Goal: Information Seeking & Learning: Learn about a topic

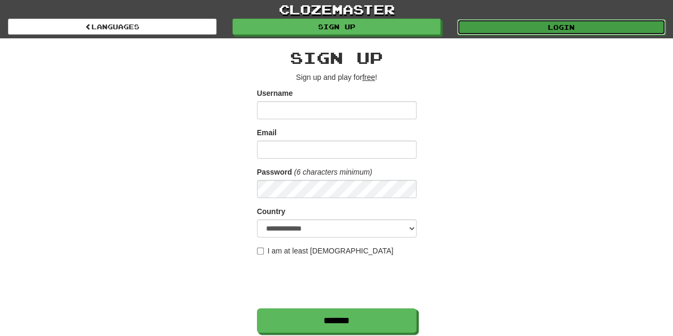
click at [576, 34] on link "Login" at bounding box center [561, 27] width 209 height 16
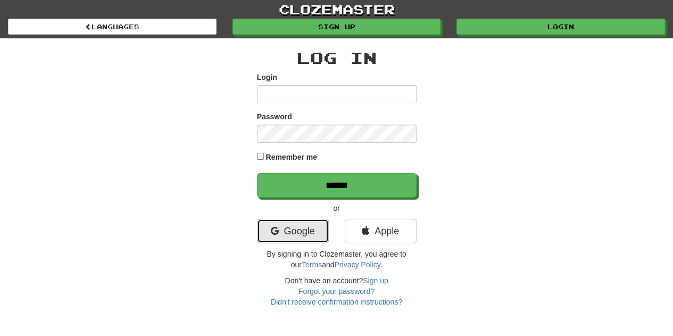
click at [274, 228] on icon at bounding box center [274, 231] width 8 height 10
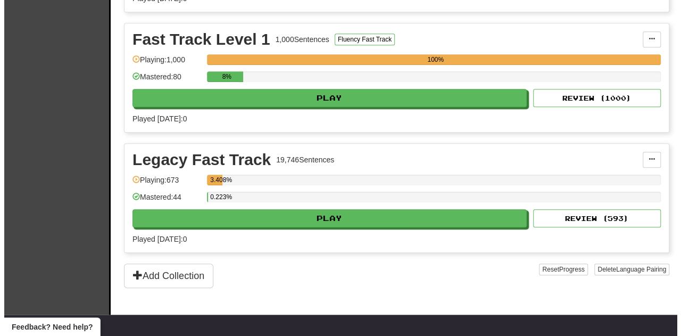
scroll to position [365, 0]
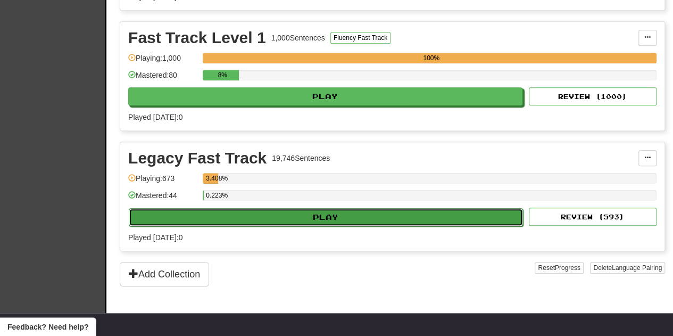
click at [247, 217] on button "Play" at bounding box center [326, 217] width 394 height 18
select select "**"
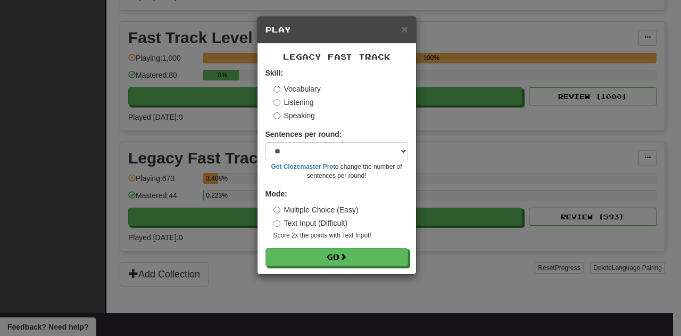
click at [280, 222] on label "Text Input (Difficult)" at bounding box center [311, 223] width 75 height 11
click at [281, 114] on label "Speaking" at bounding box center [295, 115] width 42 height 11
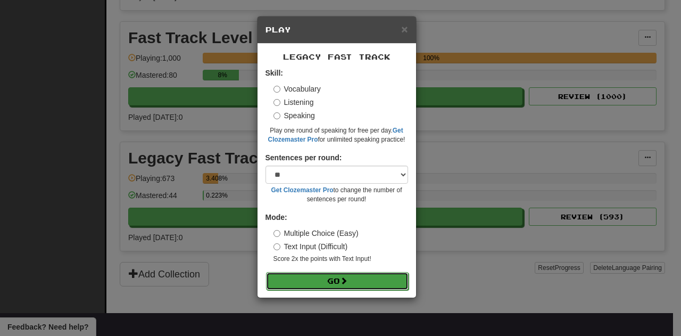
click at [324, 276] on button "Go" at bounding box center [337, 281] width 143 height 18
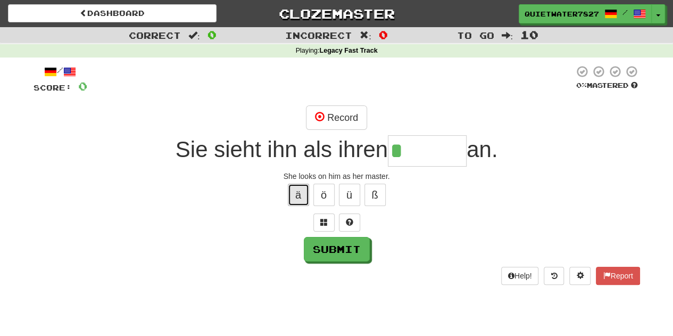
click at [305, 190] on button "ä" at bounding box center [298, 195] width 21 height 22
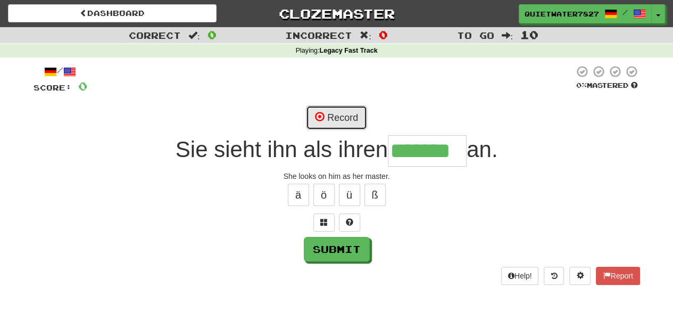
click at [333, 118] on button "Record" at bounding box center [336, 117] width 61 height 24
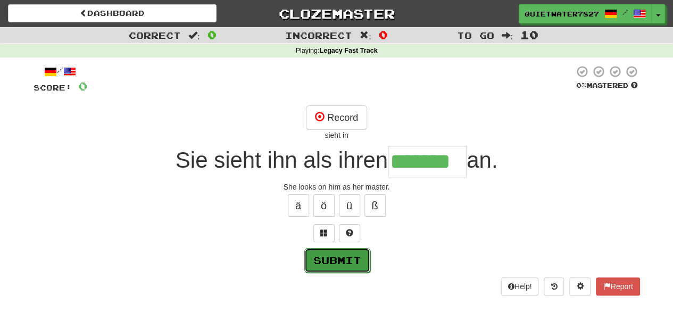
click at [360, 250] on button "Submit" at bounding box center [337, 260] width 66 height 24
type input "*******"
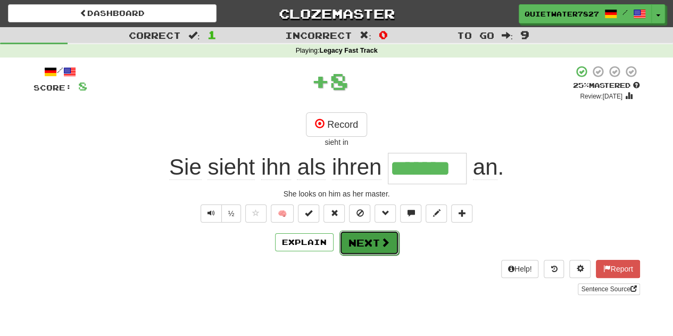
click at [382, 237] on span at bounding box center [386, 242] width 10 height 10
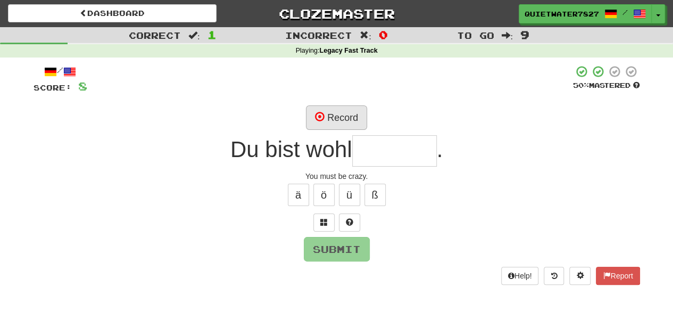
type input "*"
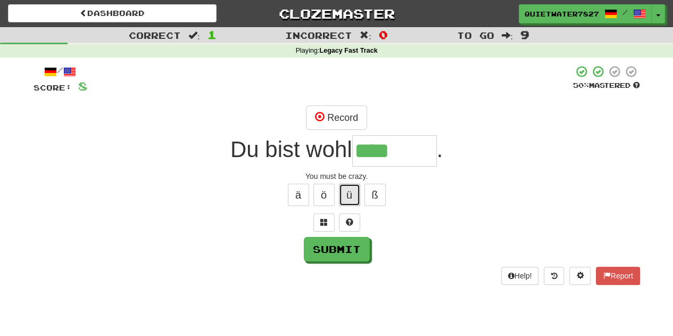
click at [350, 195] on button "ü" at bounding box center [349, 195] width 21 height 22
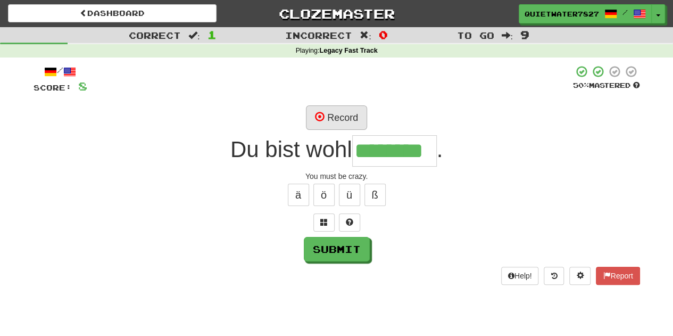
type input "********"
click at [348, 116] on button "Record" at bounding box center [336, 117] width 61 height 24
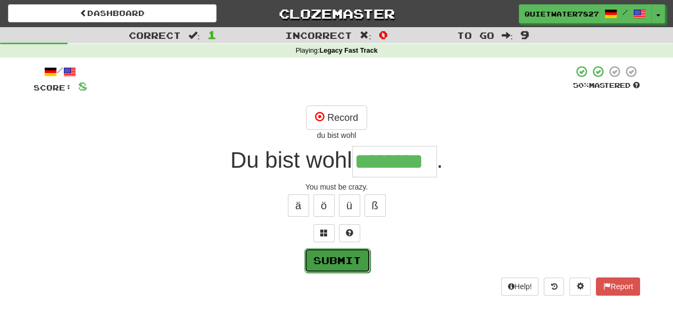
click at [354, 251] on button "Submit" at bounding box center [337, 260] width 66 height 24
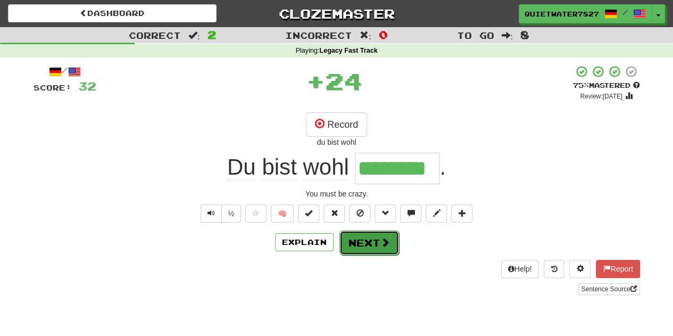
click at [357, 244] on button "Next" at bounding box center [370, 242] width 60 height 24
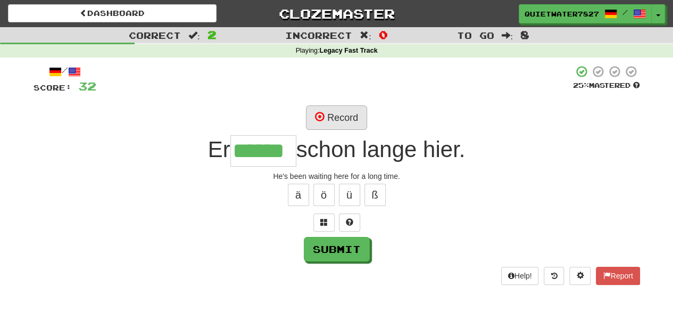
type input "******"
click at [339, 107] on button "Record" at bounding box center [336, 117] width 61 height 24
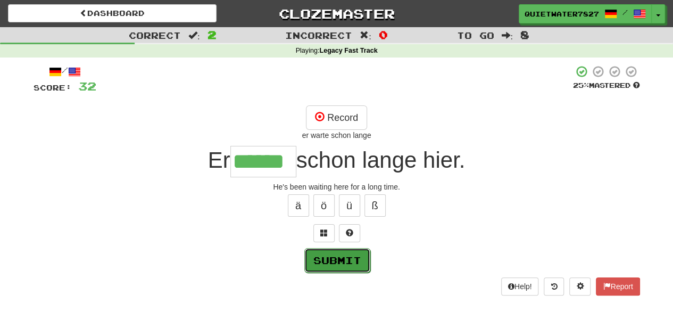
click at [347, 268] on button "Submit" at bounding box center [337, 260] width 66 height 24
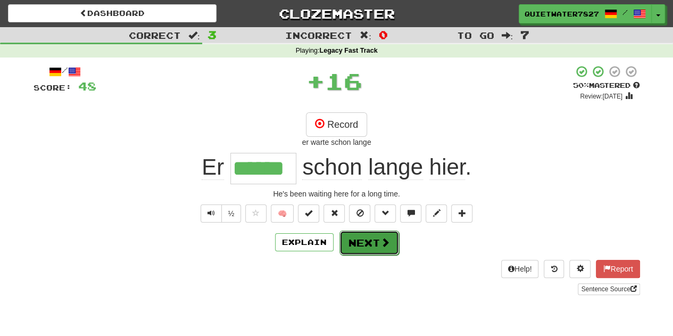
click at [372, 236] on button "Next" at bounding box center [370, 242] width 60 height 24
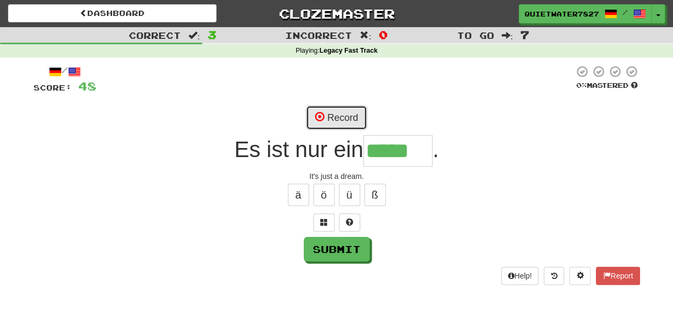
click at [348, 122] on button "Record" at bounding box center [336, 117] width 61 height 24
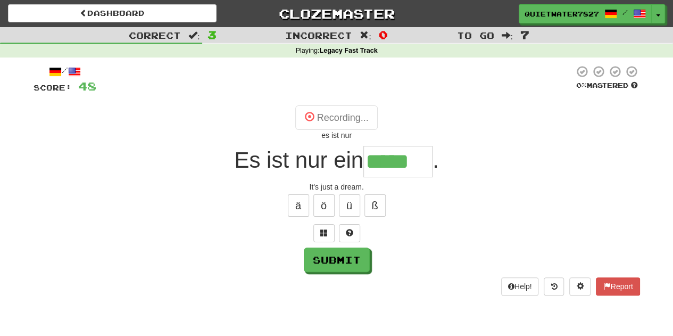
type input "*****"
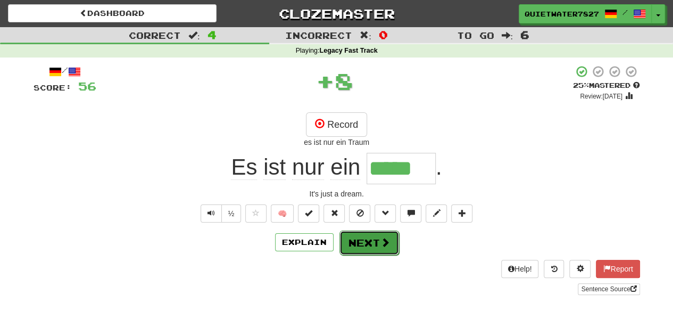
click at [375, 244] on button "Next" at bounding box center [370, 242] width 60 height 24
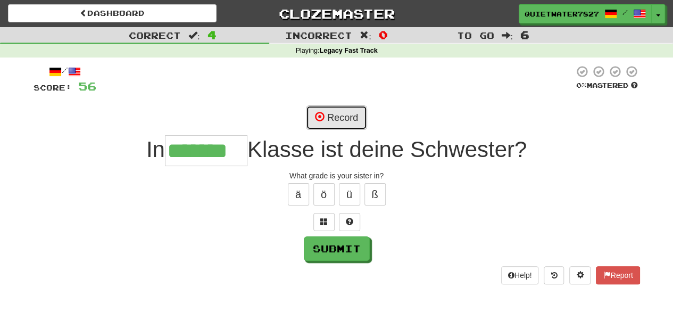
click at [362, 118] on button "Record" at bounding box center [336, 117] width 61 height 24
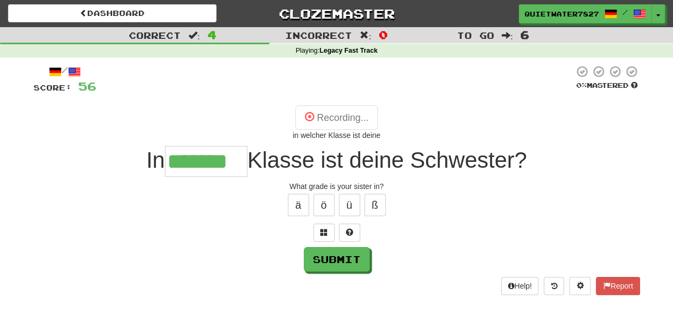
type input "*******"
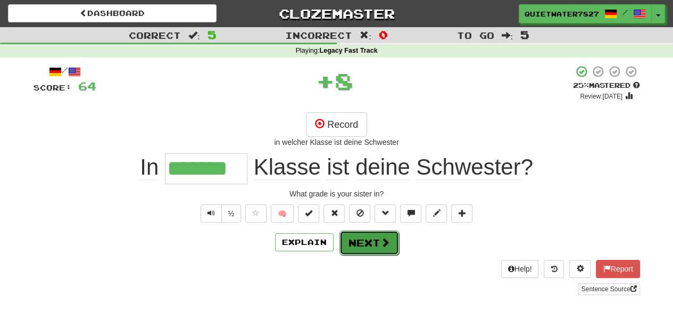
click at [378, 239] on button "Next" at bounding box center [370, 242] width 60 height 24
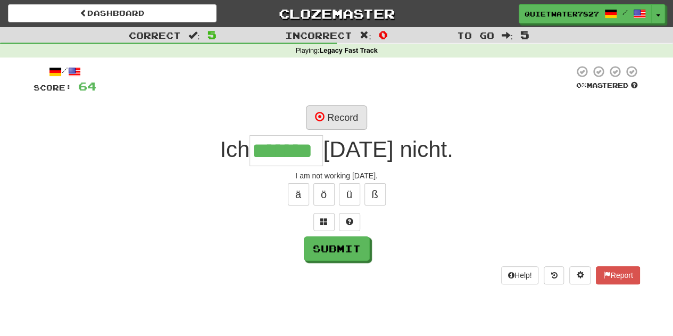
type input "*******"
click at [331, 121] on button "Record" at bounding box center [336, 117] width 61 height 24
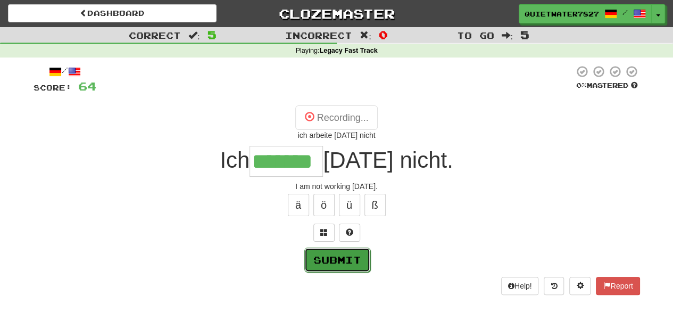
click at [337, 263] on button "Submit" at bounding box center [337, 259] width 66 height 24
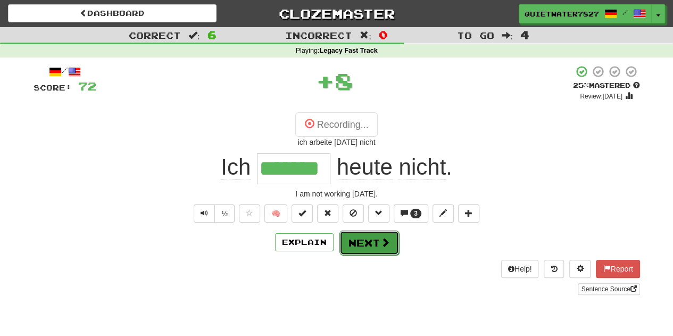
click at [345, 245] on button "Next" at bounding box center [370, 242] width 60 height 24
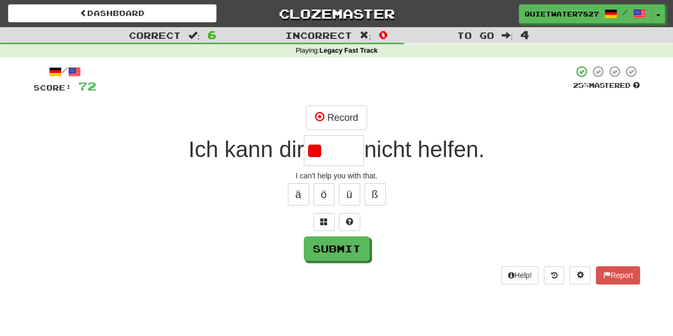
type input "*"
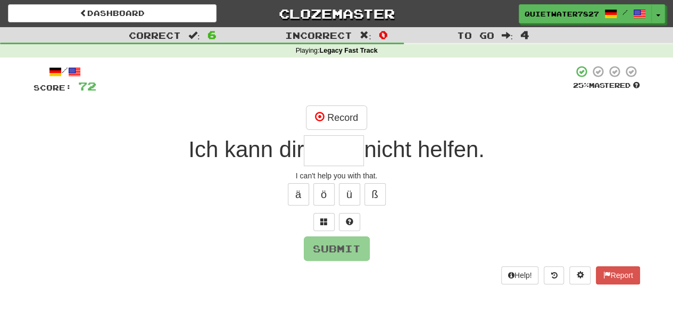
type input "*"
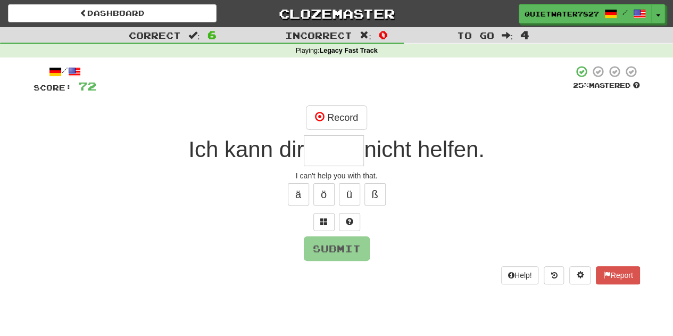
type input "*"
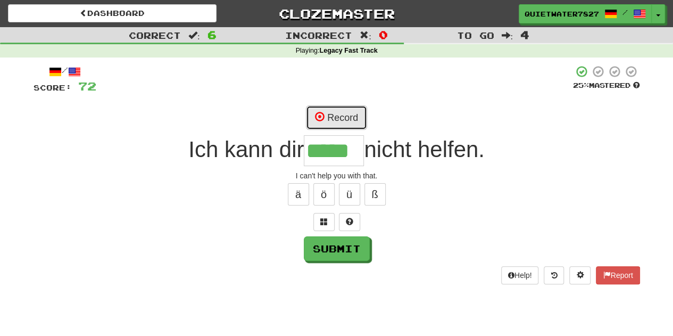
click at [329, 116] on button "Record" at bounding box center [336, 117] width 61 height 24
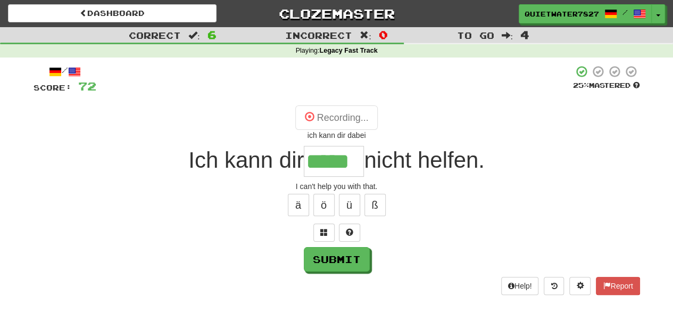
type input "*****"
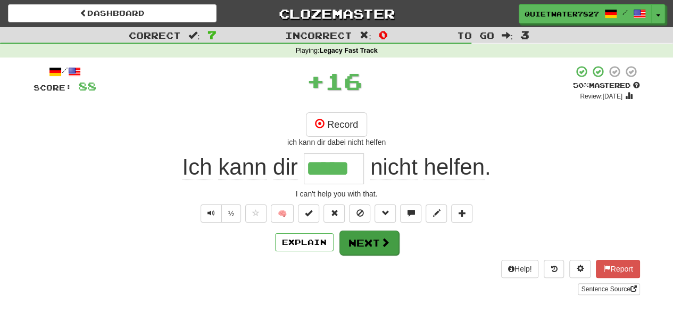
drag, startPoint x: 386, startPoint y: 253, endPoint x: 381, endPoint y: 244, distance: 9.8
click at [381, 244] on div "/ Score: 88 + 16 50 % Mastered Review: 2025-09-26 Record ich kann dir dabei nic…" at bounding box center [337, 180] width 607 height 230
click at [381, 244] on span at bounding box center [386, 242] width 10 height 10
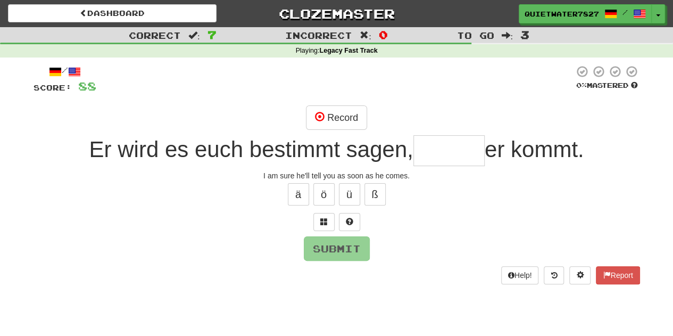
type input "*"
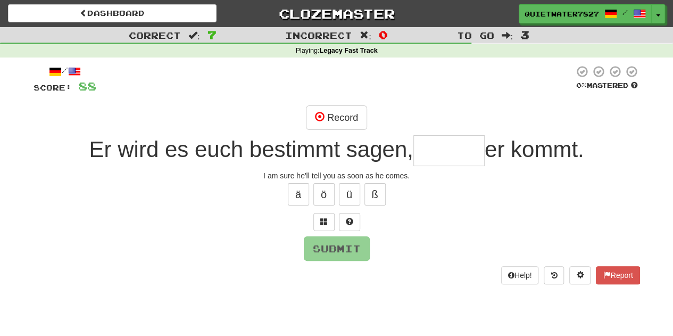
type input "*"
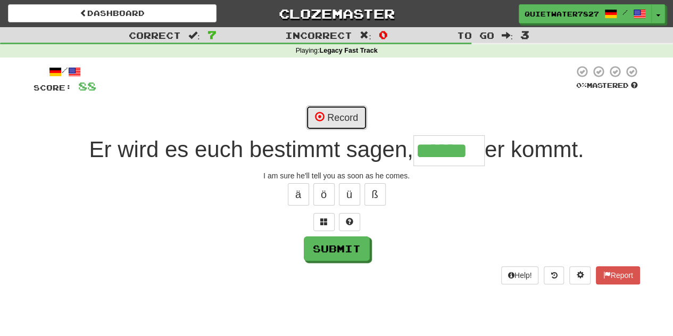
click at [349, 111] on button "Record" at bounding box center [336, 117] width 61 height 24
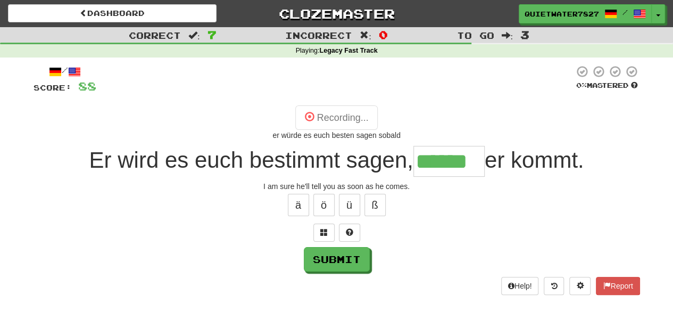
type input "******"
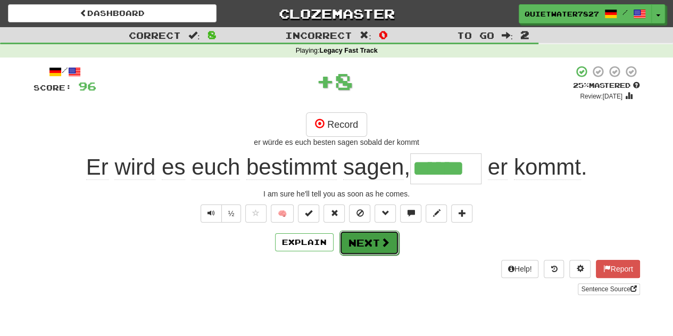
click at [377, 240] on button "Next" at bounding box center [370, 242] width 60 height 24
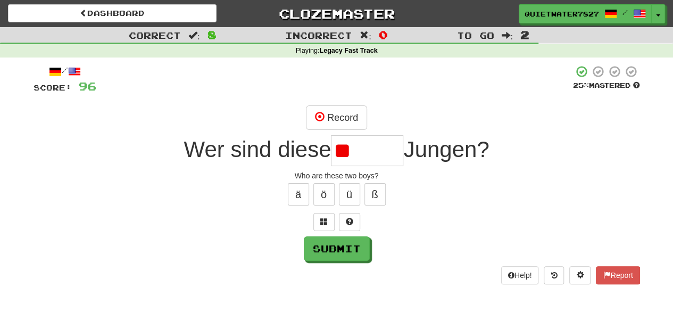
type input "*"
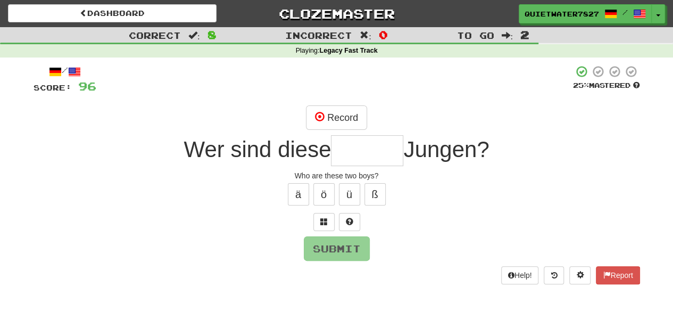
type input "*"
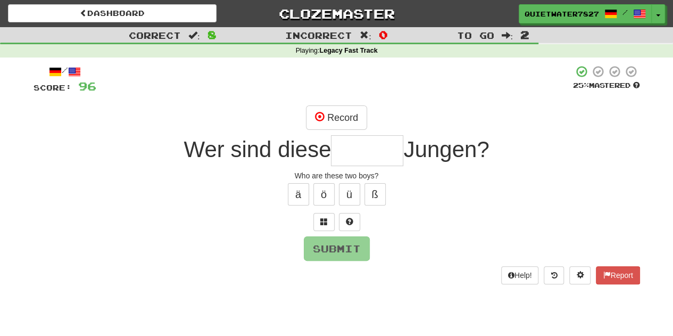
type input "*"
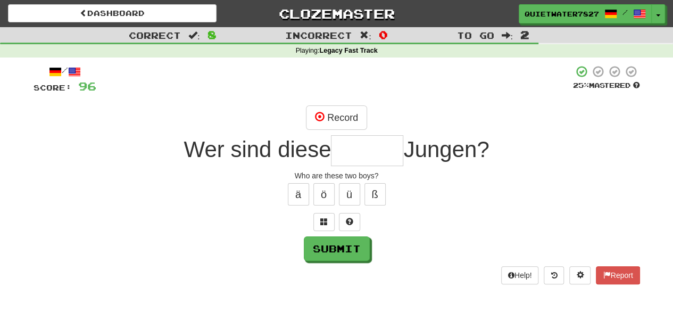
type input "*"
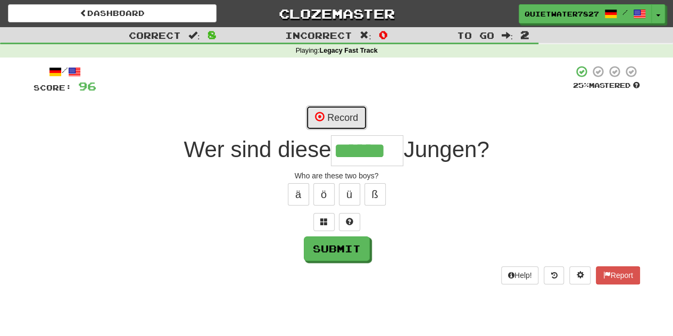
click at [347, 117] on button "Record" at bounding box center [336, 117] width 61 height 24
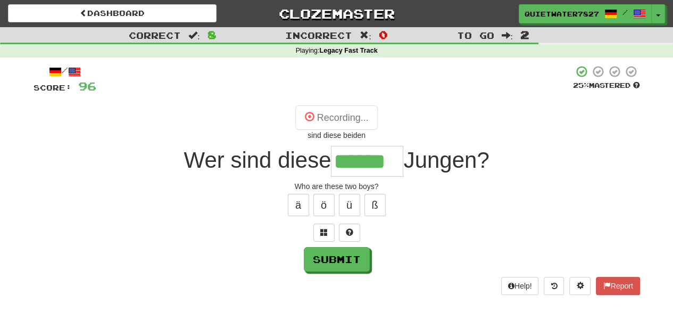
type input "******"
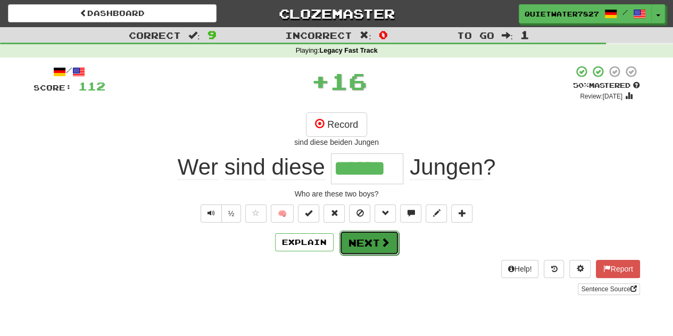
click at [374, 246] on button "Next" at bounding box center [370, 242] width 60 height 24
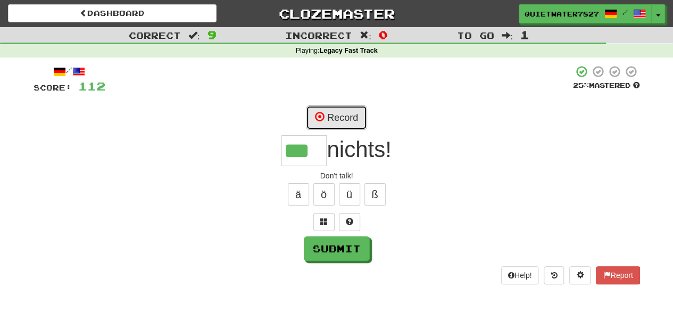
click at [343, 110] on button "Record" at bounding box center [336, 117] width 61 height 24
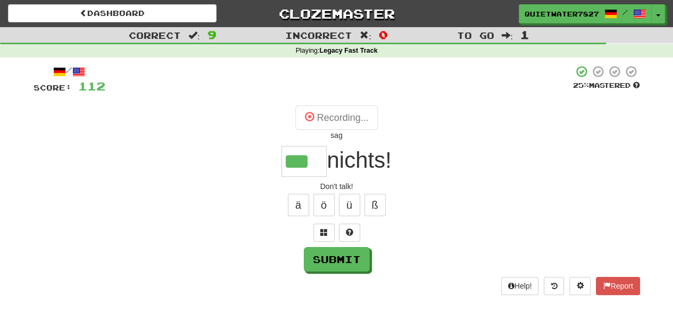
type input "***"
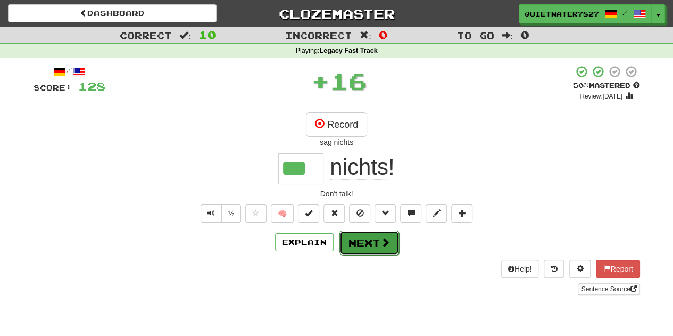
click at [361, 243] on button "Next" at bounding box center [370, 242] width 60 height 24
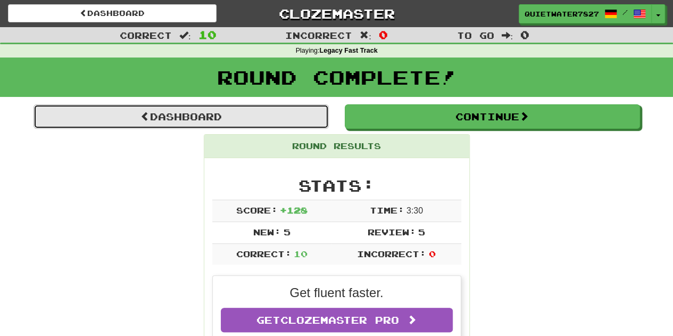
click at [236, 114] on link "Dashboard" at bounding box center [181, 116] width 295 height 24
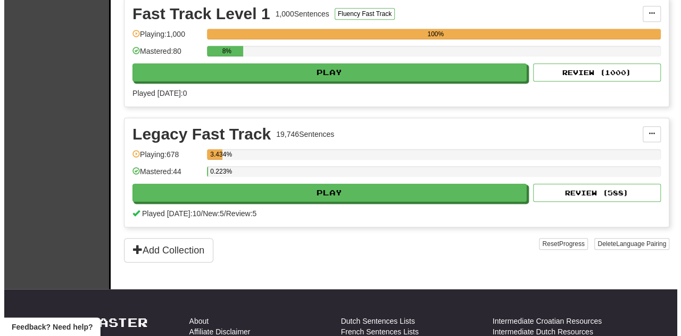
scroll to position [390, 0]
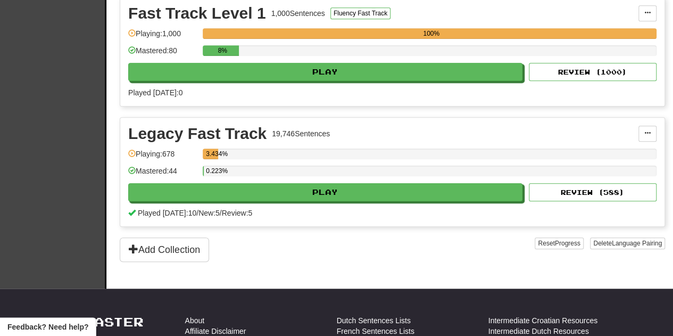
click at [233, 196] on div "Legacy Fast Track 19,746 Sentences Manage Sentences Unpin from Dashboard Playin…" at bounding box center [392, 172] width 544 height 109
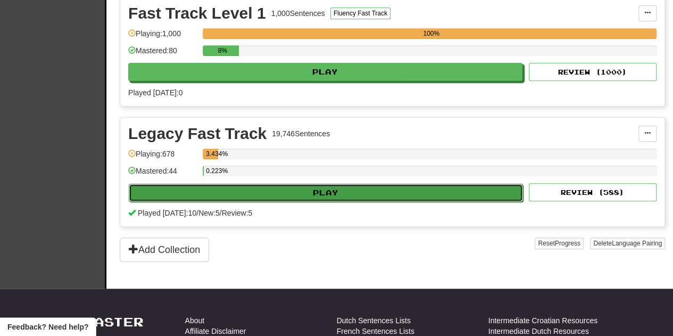
click at [233, 186] on button "Play" at bounding box center [326, 193] width 394 height 18
select select "**"
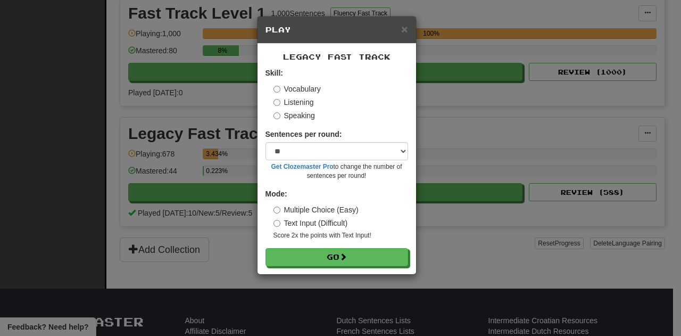
click at [271, 207] on div "Mode: Multiple Choice (Easy) Text Input (Difficult) Score 2x the points with Te…" at bounding box center [337, 214] width 143 height 52
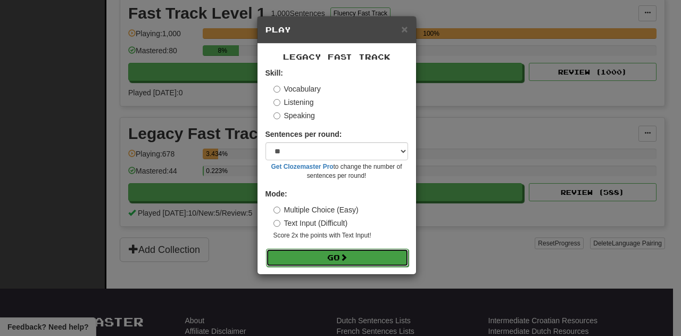
click at [301, 253] on button "Go" at bounding box center [337, 258] width 143 height 18
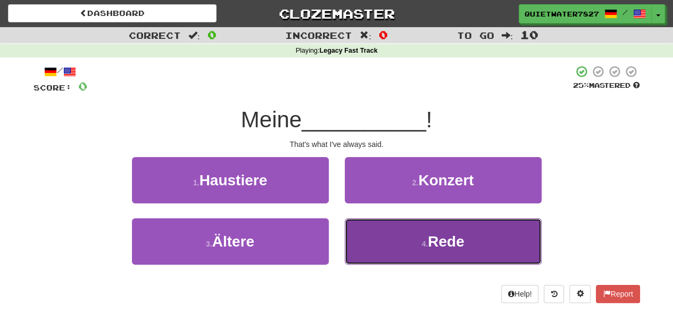
click at [358, 245] on button "4 . Rede" at bounding box center [443, 241] width 197 height 46
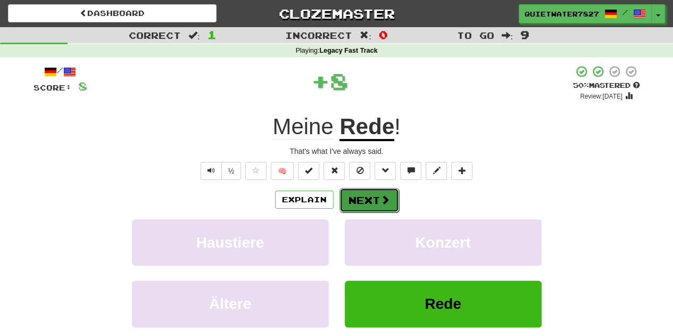
click at [365, 209] on button "Next" at bounding box center [370, 200] width 60 height 24
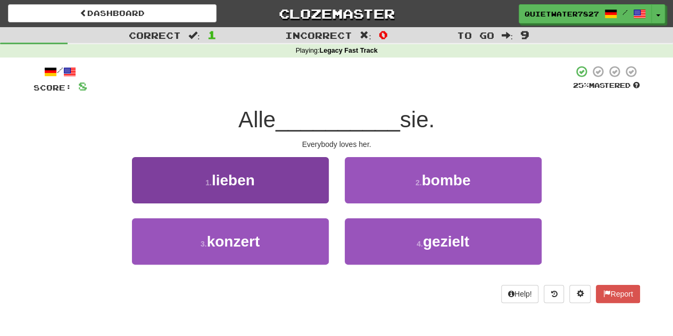
drag, startPoint x: 296, startPoint y: 208, endPoint x: 293, endPoint y: 200, distance: 8.6
click at [293, 200] on div "1 . lieben" at bounding box center [230, 187] width 213 height 61
click at [293, 200] on button "1 . lieben" at bounding box center [230, 180] width 197 height 46
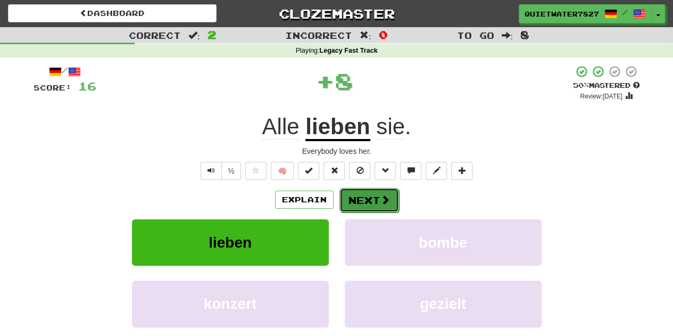
click at [349, 206] on button "Next" at bounding box center [370, 200] width 60 height 24
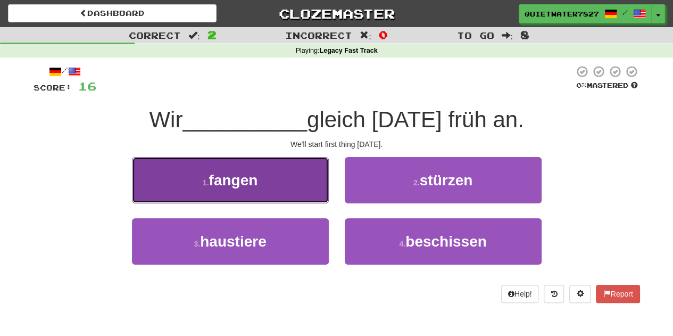
click at [311, 196] on button "1 . fangen" at bounding box center [230, 180] width 197 height 46
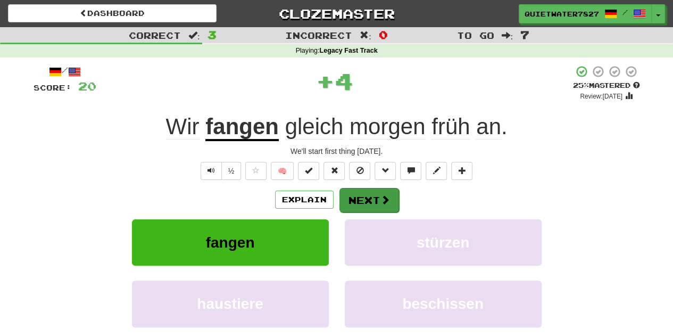
drag, startPoint x: 365, startPoint y: 186, endPoint x: 373, endPoint y: 202, distance: 18.3
click at [373, 202] on div "/ Score: 20 + 4 25 % Mastered Review: [DATE] Wir fangen gleich [DATE] früh an .…" at bounding box center [337, 232] width 607 height 334
click at [373, 202] on button "Next" at bounding box center [370, 200] width 60 height 24
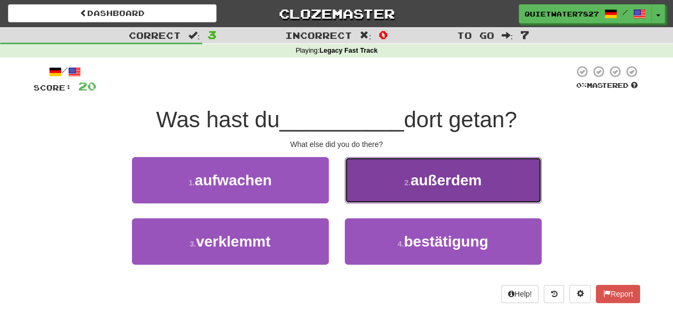
click at [355, 189] on button "2 . außerdem" at bounding box center [443, 180] width 197 height 46
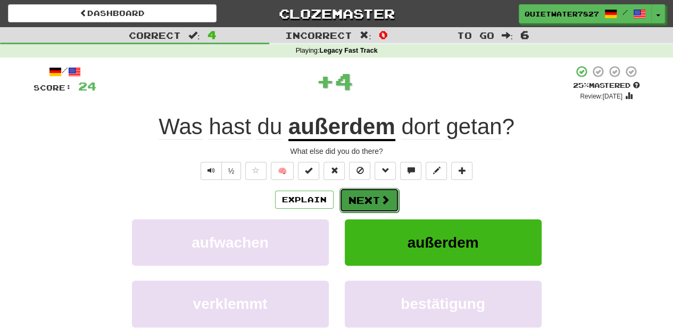
click at [359, 201] on button "Next" at bounding box center [370, 200] width 60 height 24
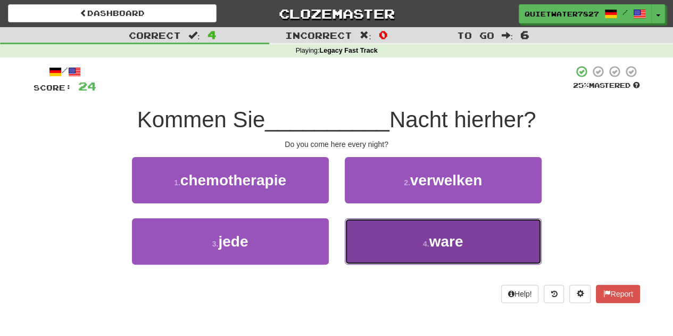
click at [373, 240] on button "4 . ware" at bounding box center [443, 241] width 197 height 46
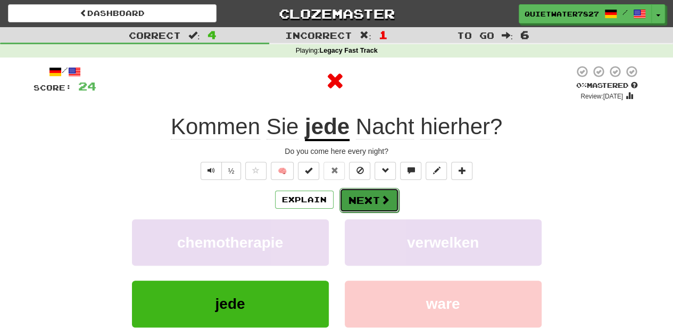
click at [377, 207] on button "Next" at bounding box center [370, 200] width 60 height 24
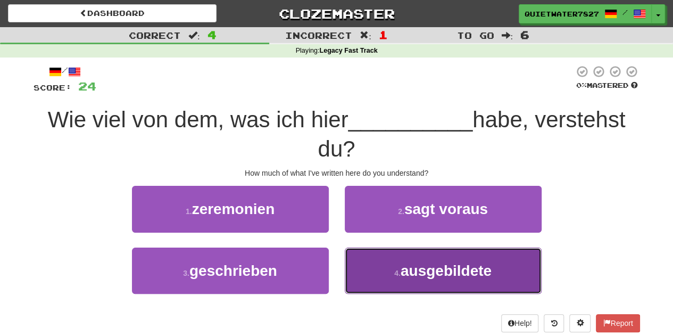
click at [359, 263] on button "4 . ausgebildete" at bounding box center [443, 270] width 197 height 46
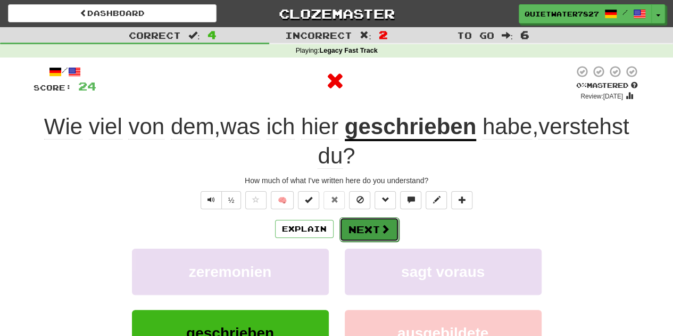
click at [360, 238] on button "Next" at bounding box center [370, 229] width 60 height 24
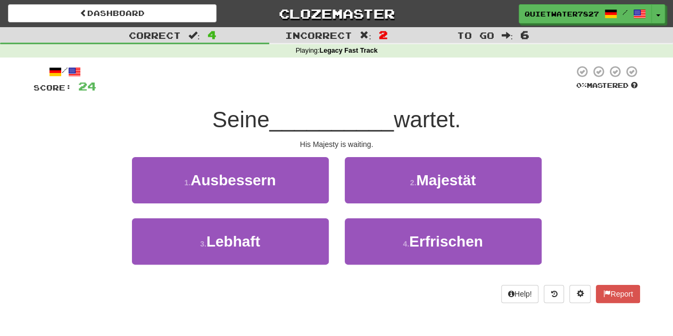
click at [357, 204] on div "2 . Majestät" at bounding box center [443, 187] width 213 height 61
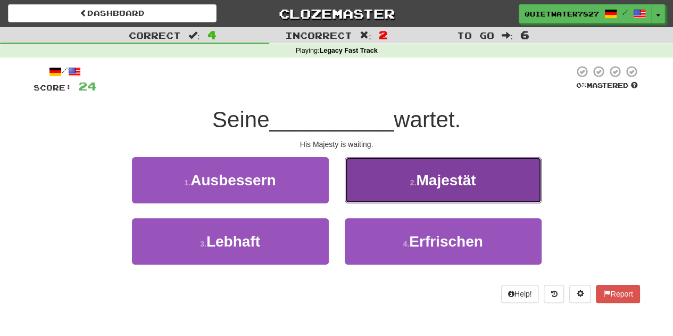
click at [355, 193] on button "2 . Majestät" at bounding box center [443, 180] width 197 height 46
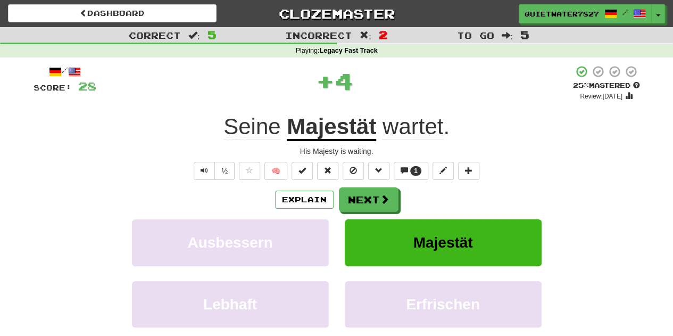
click at [355, 193] on button "Next" at bounding box center [369, 199] width 60 height 24
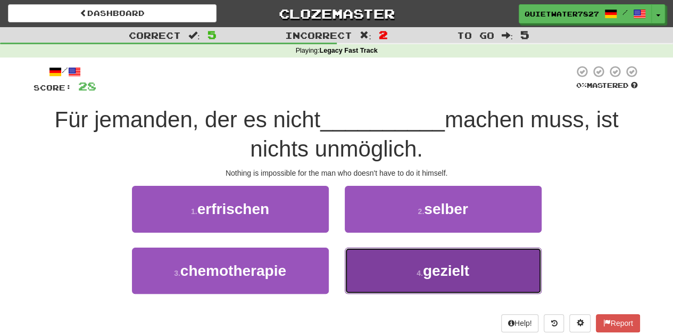
click at [360, 254] on button "4 . gezielt" at bounding box center [443, 270] width 197 height 46
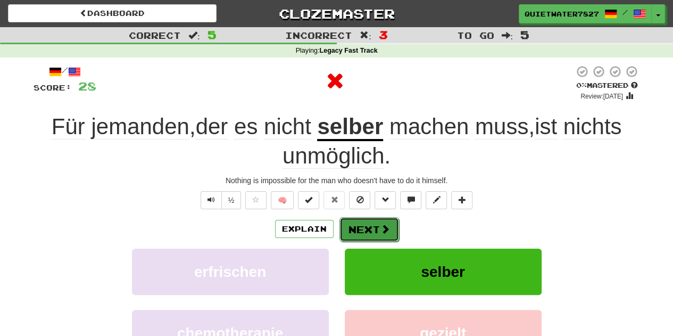
click at [367, 219] on button "Next" at bounding box center [370, 229] width 60 height 24
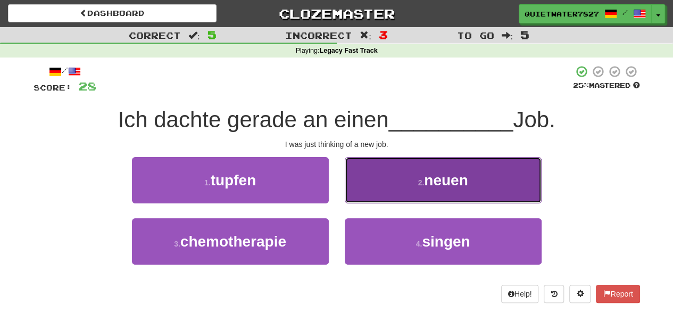
click at [371, 197] on button "2 . neuen" at bounding box center [443, 180] width 197 height 46
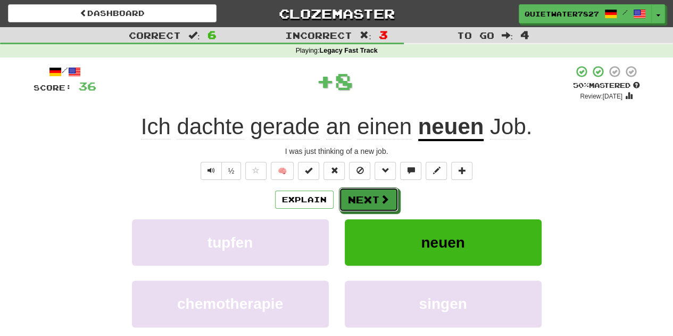
click at [371, 197] on button "Next" at bounding box center [369, 199] width 60 height 24
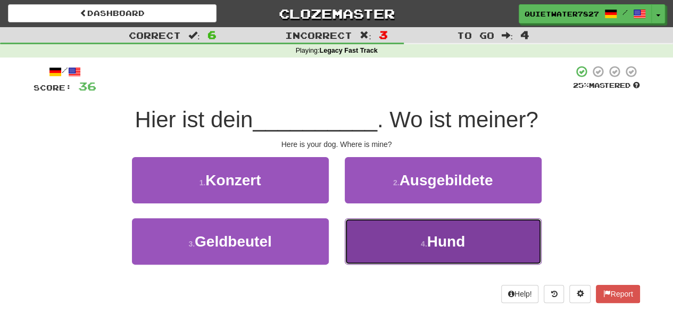
click at [373, 249] on button "4 . Hund" at bounding box center [443, 241] width 197 height 46
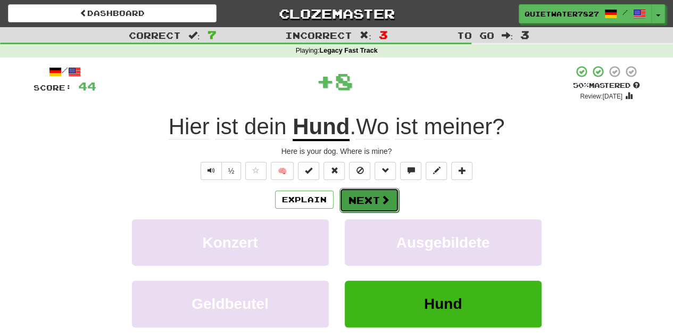
click at [374, 203] on button "Next" at bounding box center [370, 200] width 60 height 24
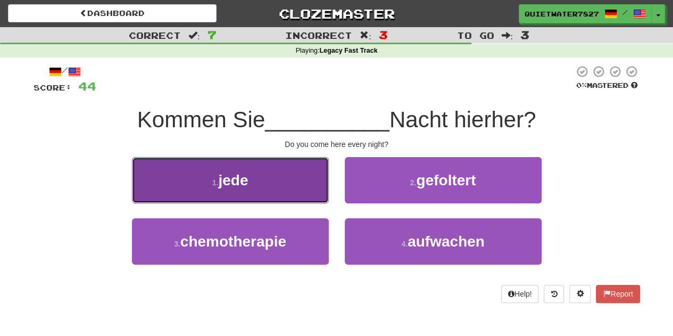
click at [279, 183] on button "1 . jede" at bounding box center [230, 180] width 197 height 46
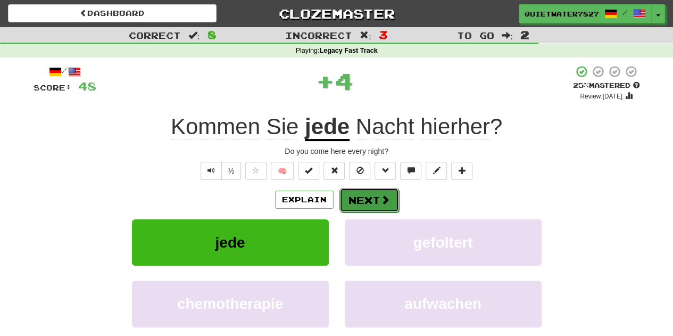
click at [360, 198] on button "Next" at bounding box center [370, 200] width 60 height 24
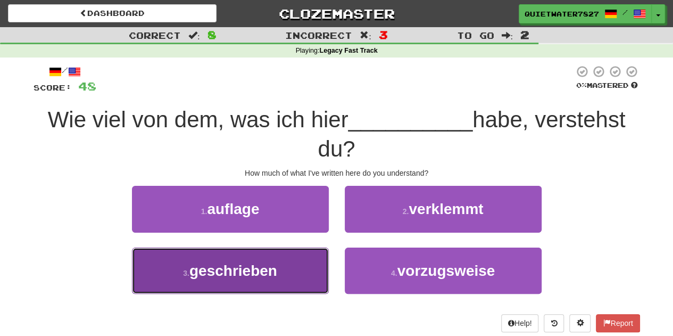
click at [281, 260] on button "3 . geschrieben" at bounding box center [230, 270] width 197 height 46
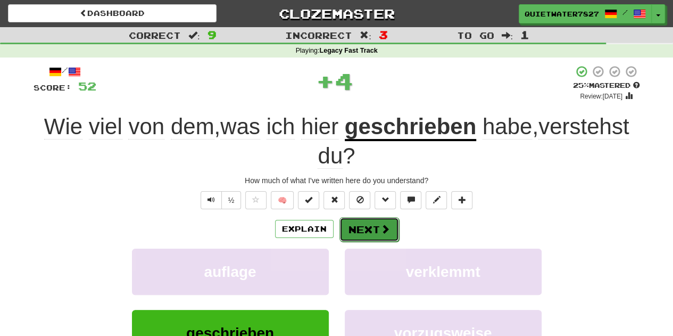
click at [373, 217] on button "Next" at bounding box center [370, 229] width 60 height 24
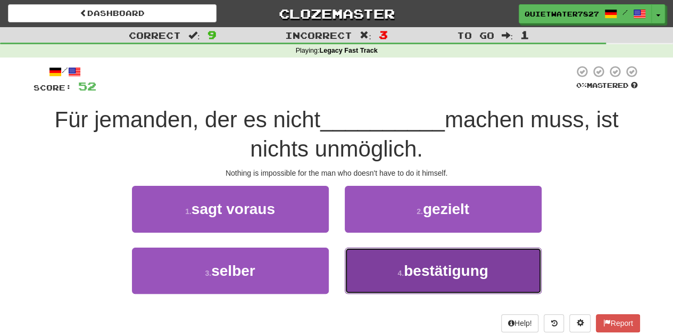
click at [373, 259] on button "4 . bestätigung" at bounding box center [443, 270] width 197 height 46
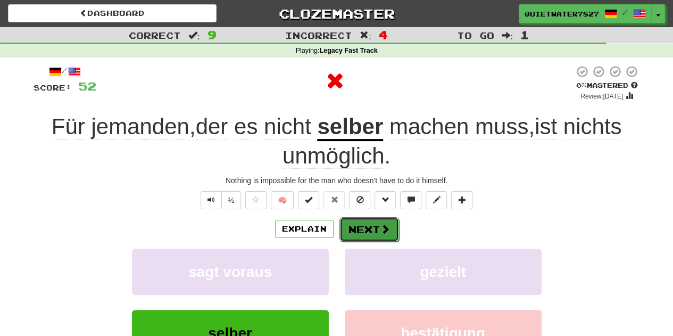
click at [378, 227] on button "Next" at bounding box center [370, 229] width 60 height 24
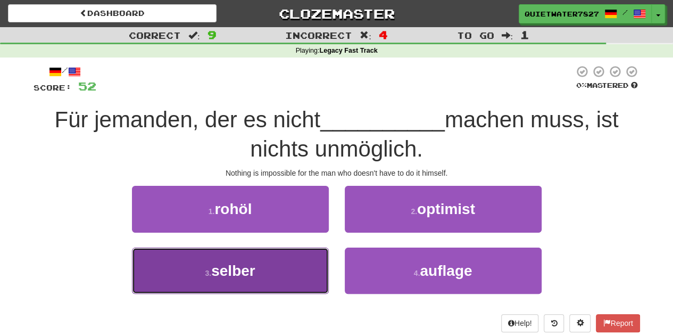
click at [283, 249] on button "3 . selber" at bounding box center [230, 270] width 197 height 46
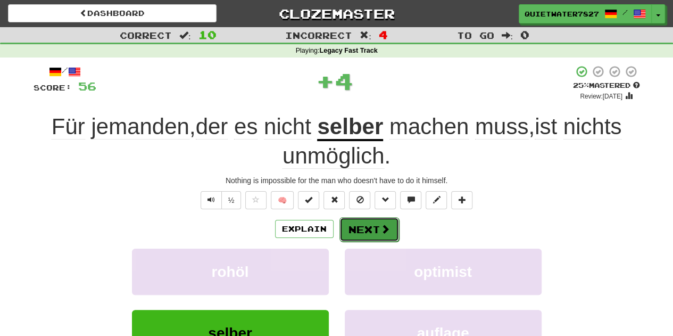
click at [364, 224] on button "Next" at bounding box center [370, 229] width 60 height 24
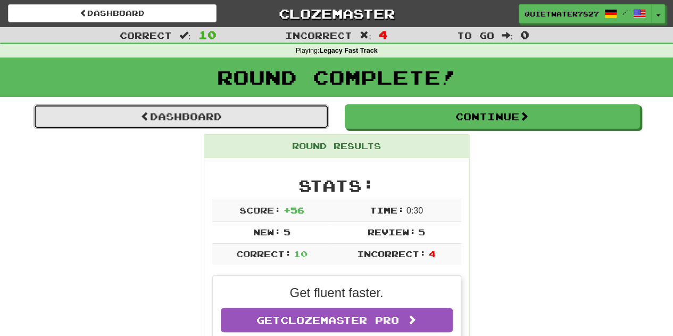
click at [217, 105] on link "Dashboard" at bounding box center [181, 116] width 295 height 24
